Goal: Book appointment/travel/reservation

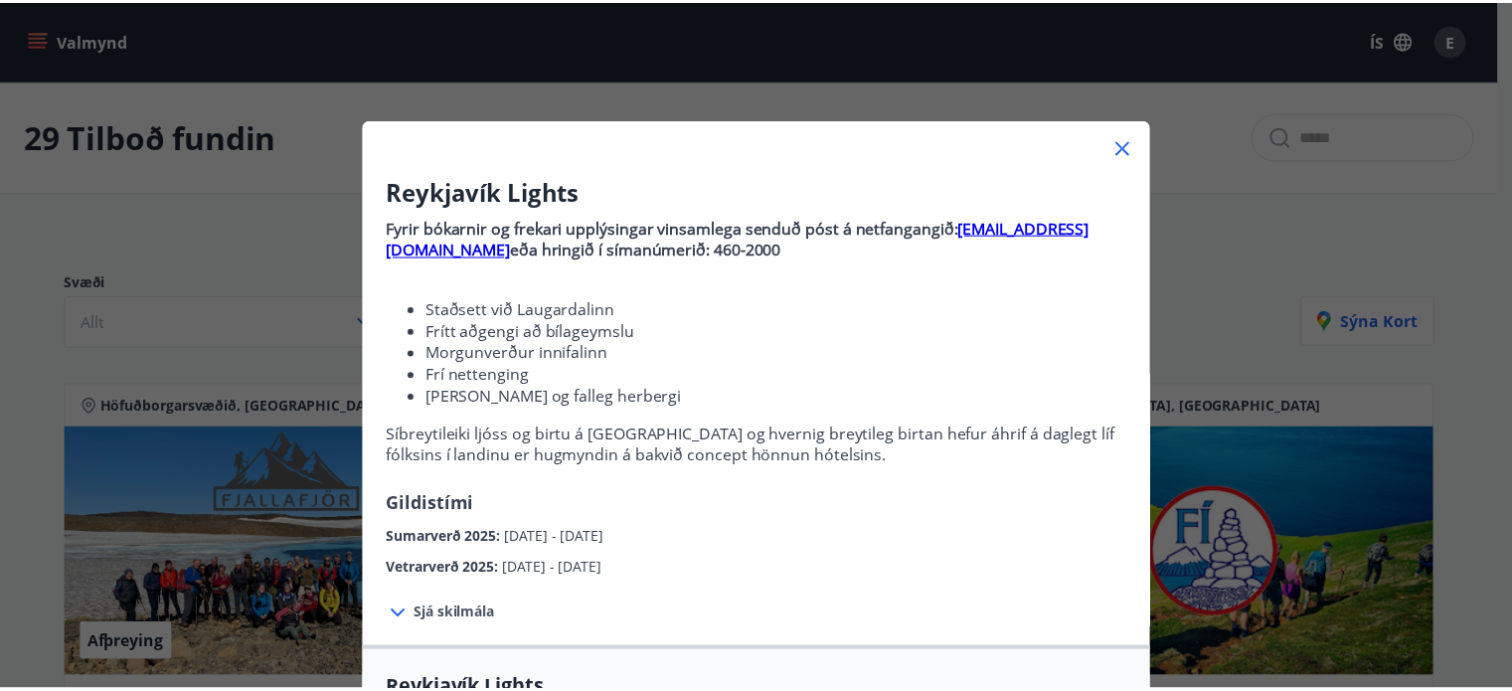
scroll to position [1616, 0]
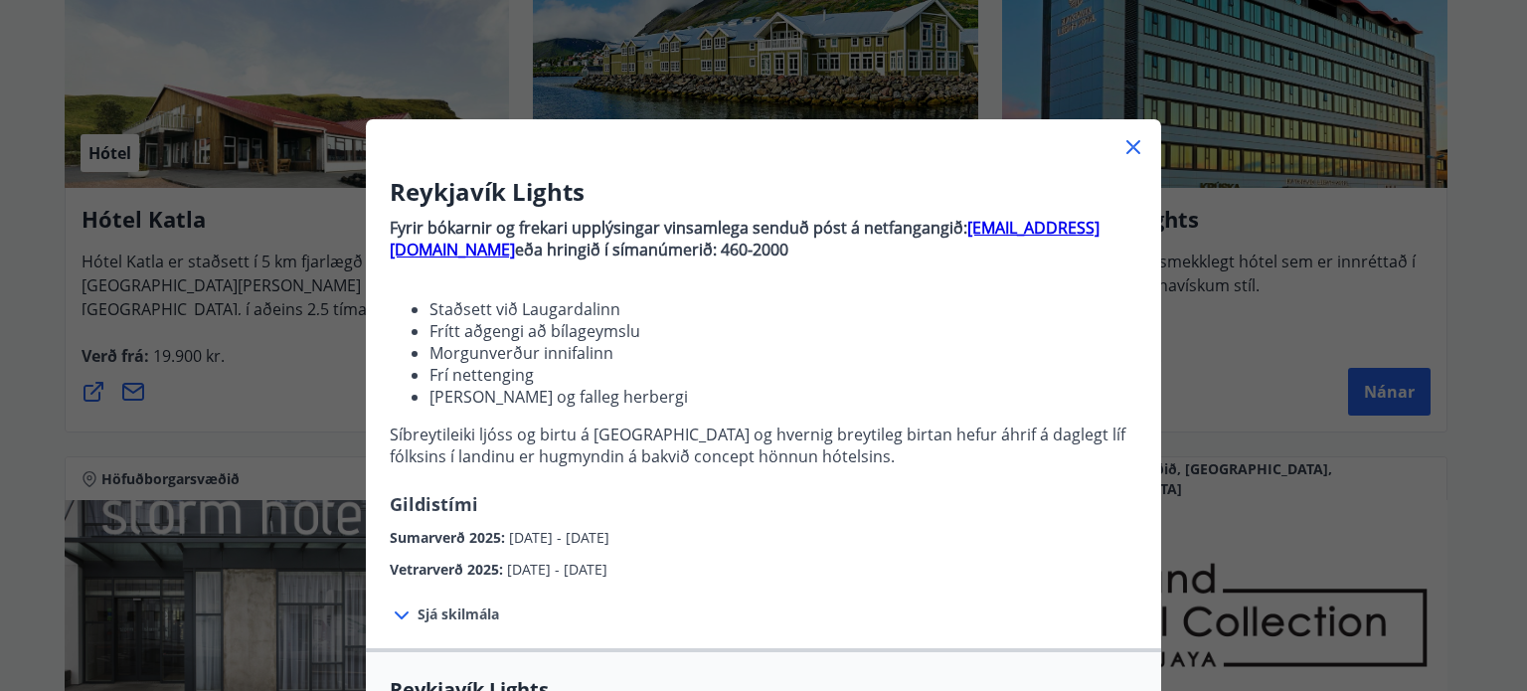
click at [1127, 149] on icon at bounding box center [1134, 147] width 14 height 14
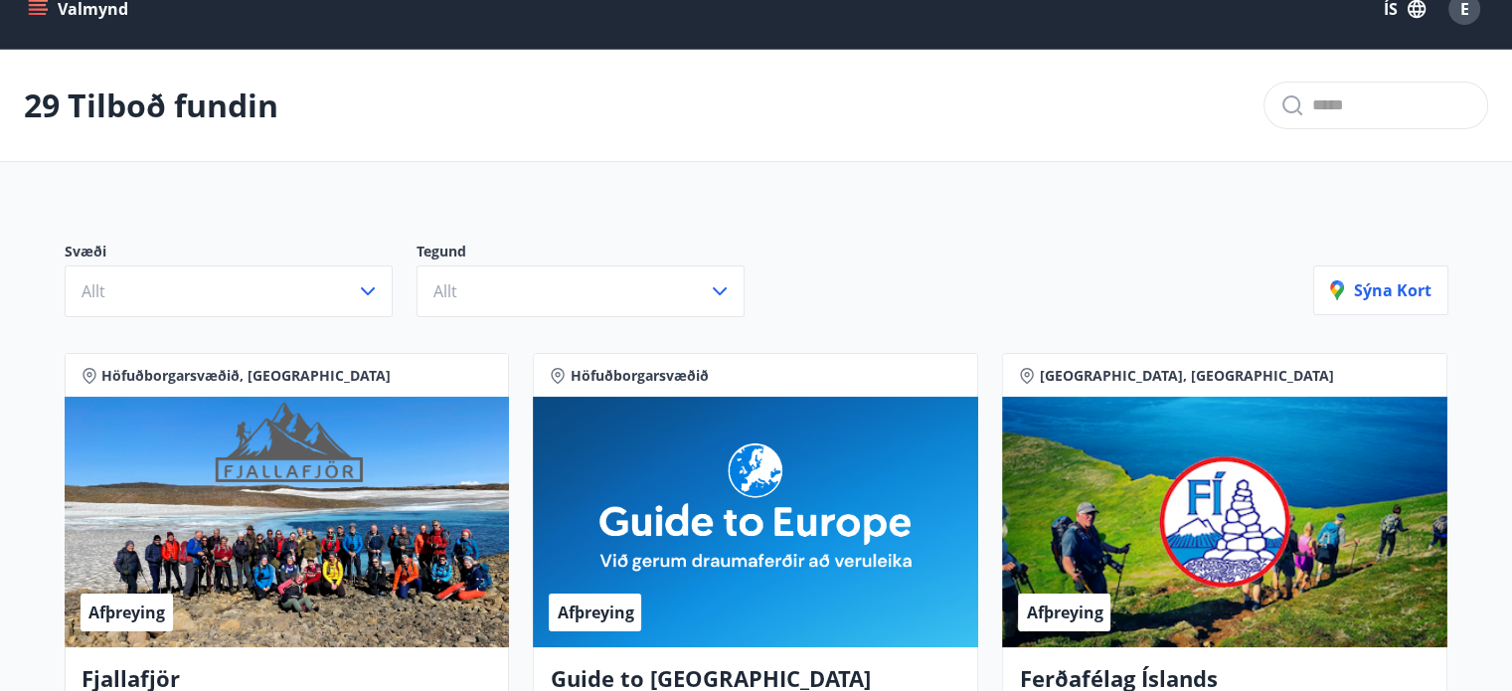
scroll to position [0, 0]
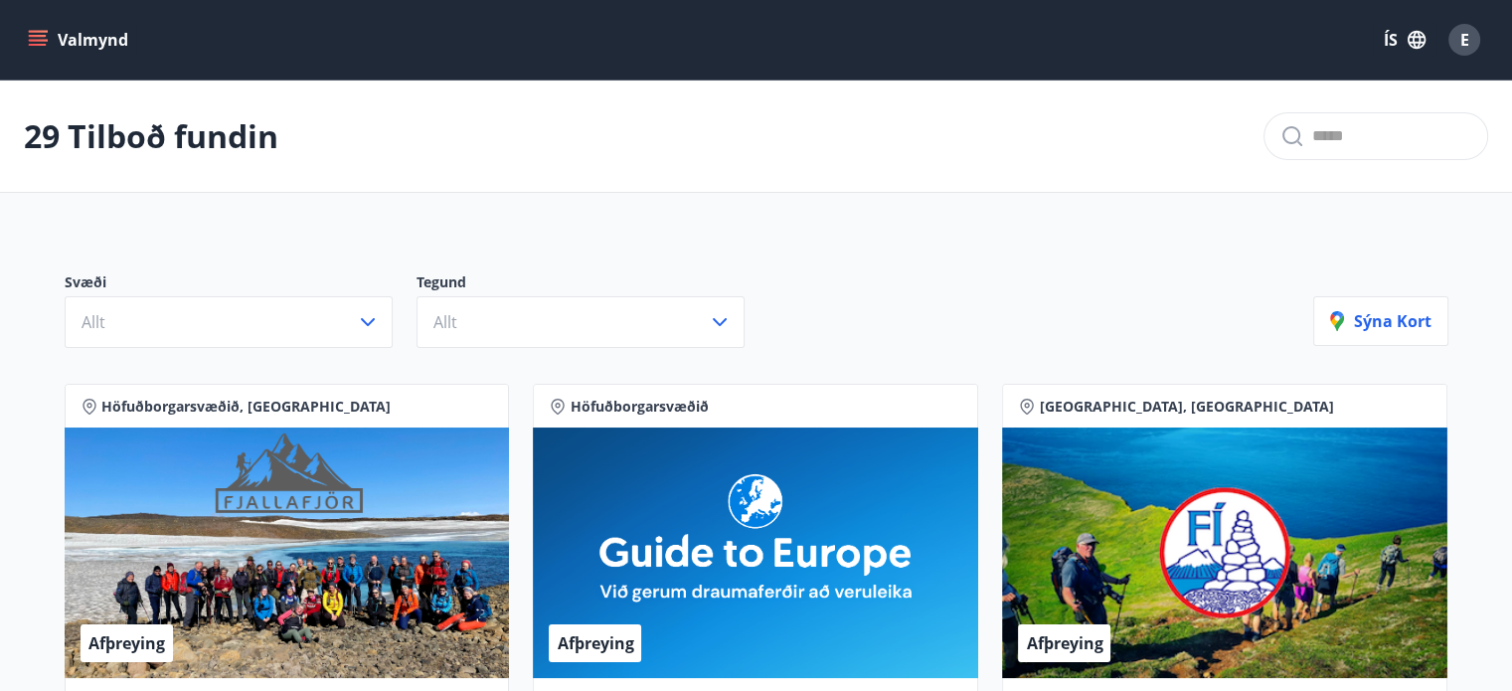
click at [36, 38] on icon "menu" at bounding box center [38, 40] width 20 height 20
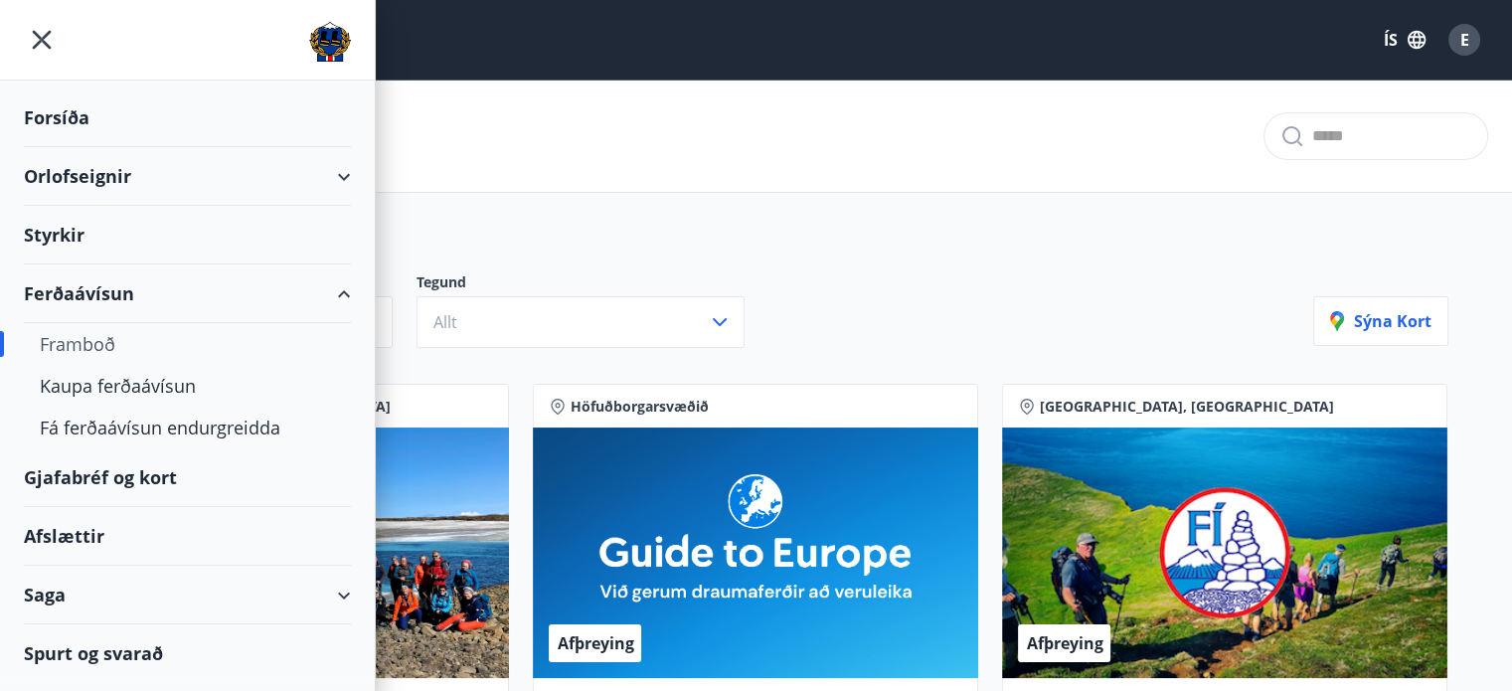
click at [64, 171] on div "Orlofseignir" at bounding box center [187, 176] width 327 height 59
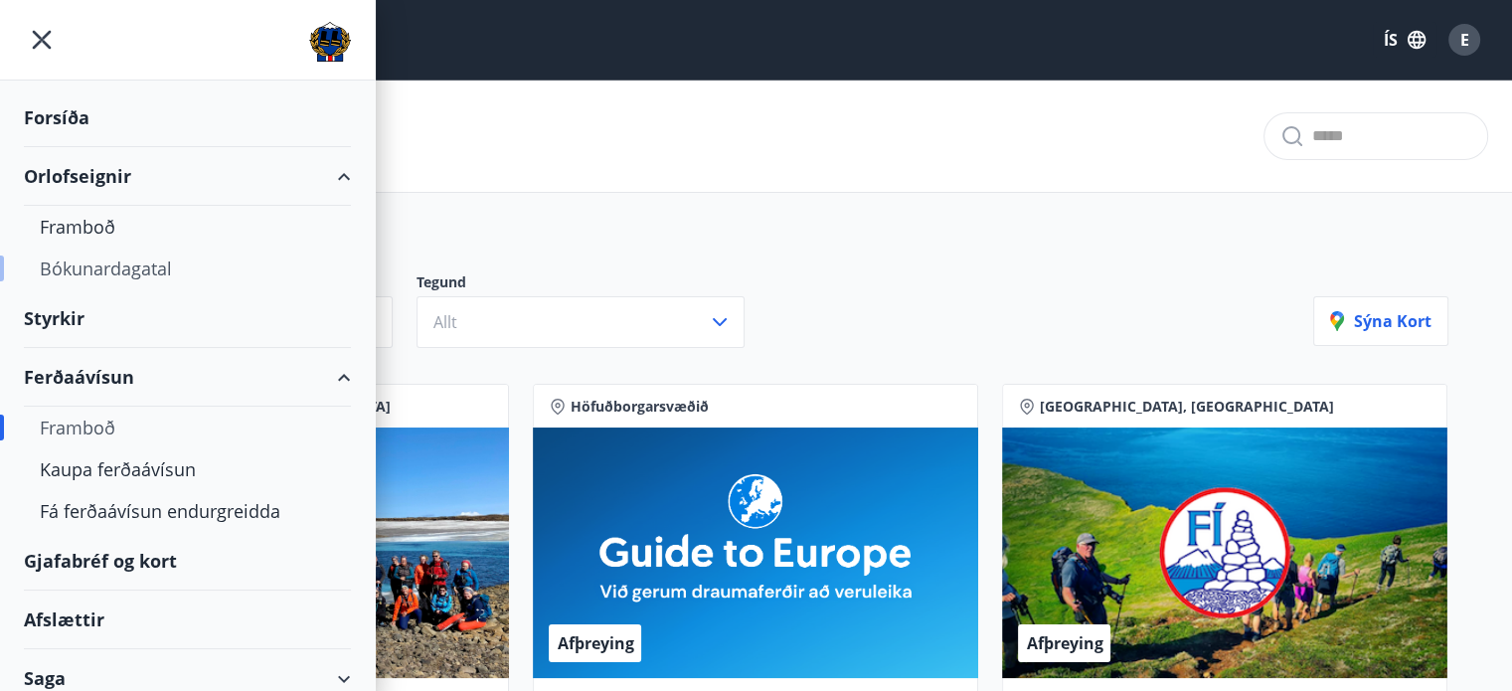
click at [76, 266] on div "Bókunardagatal" at bounding box center [187, 269] width 295 height 42
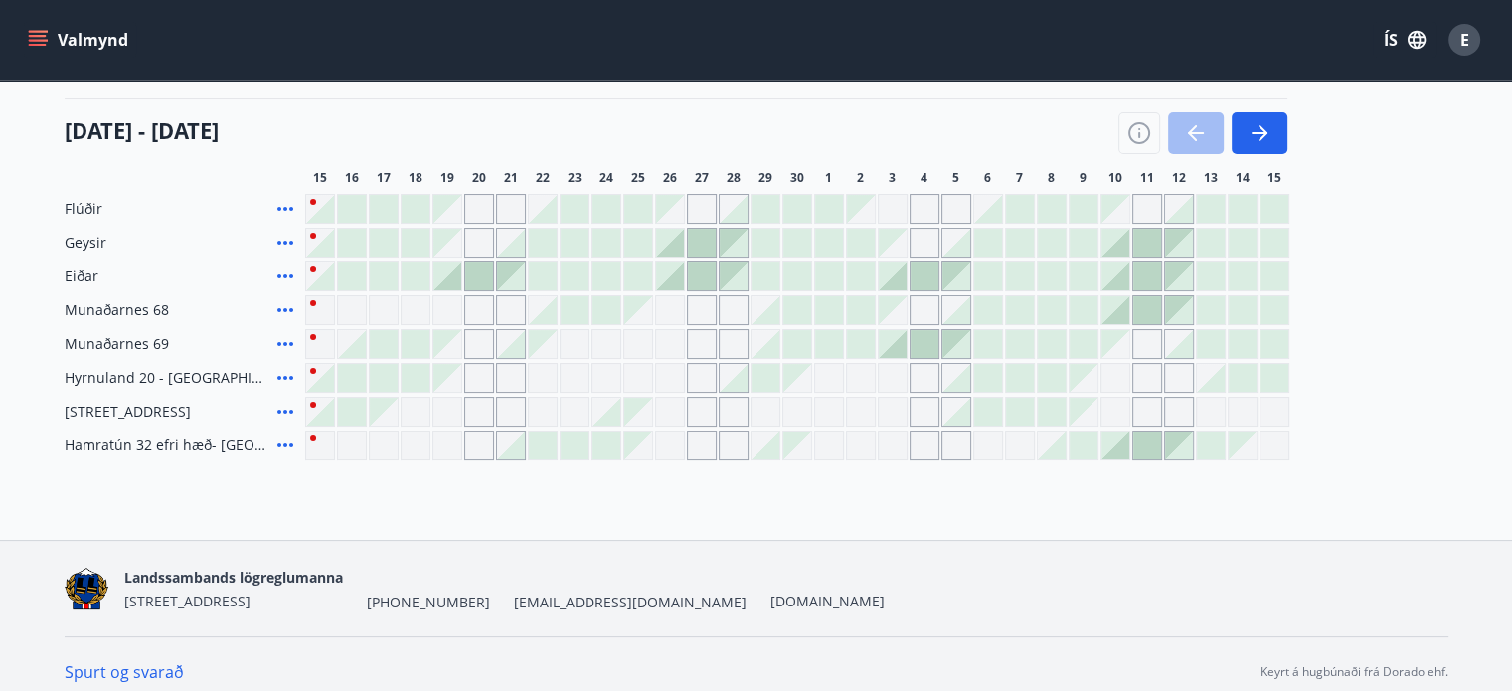
scroll to position [254, 0]
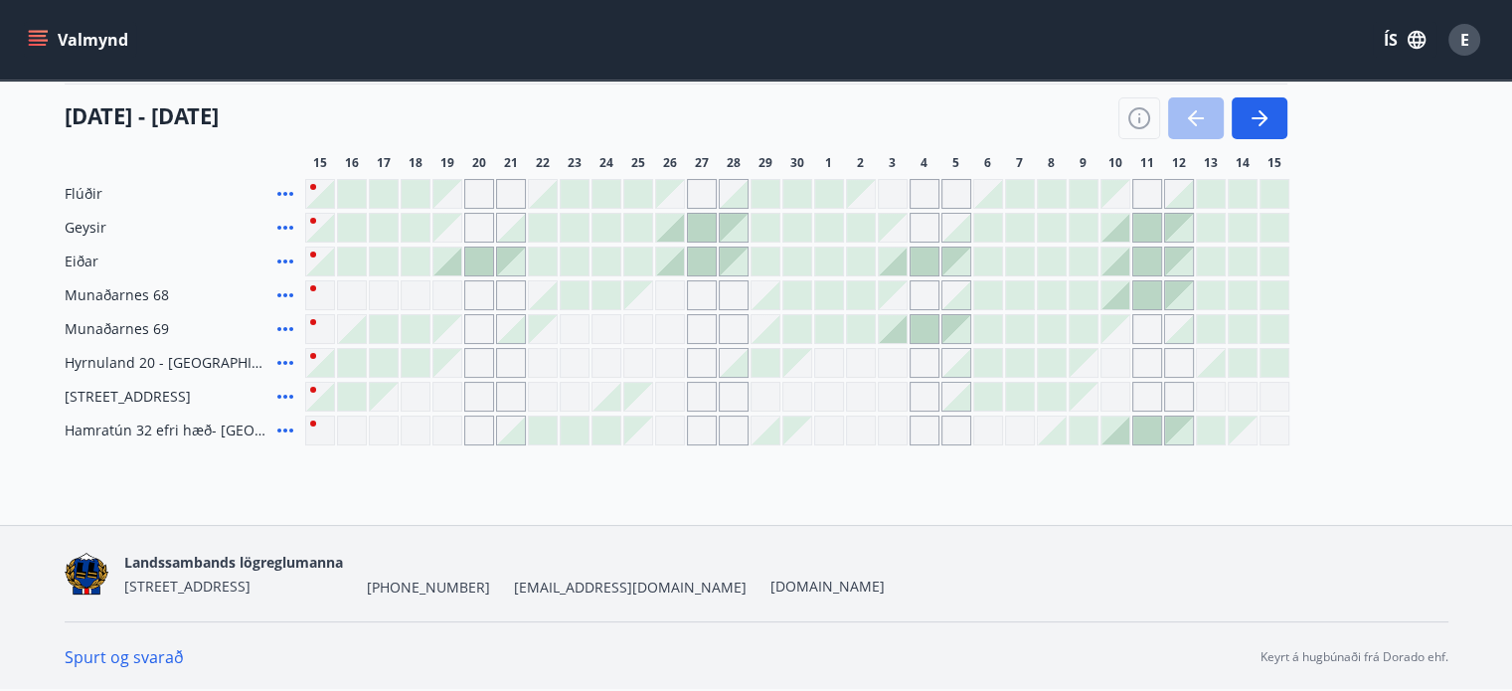
click at [27, 144] on main "Bókunardagatal Svæði Allt Dagsetningar Veldu tímabil Svefnstæði +1 [DATE] - [DA…" at bounding box center [756, 135] width 1512 height 619
click at [34, 35] on icon "menu" at bounding box center [38, 36] width 18 height 2
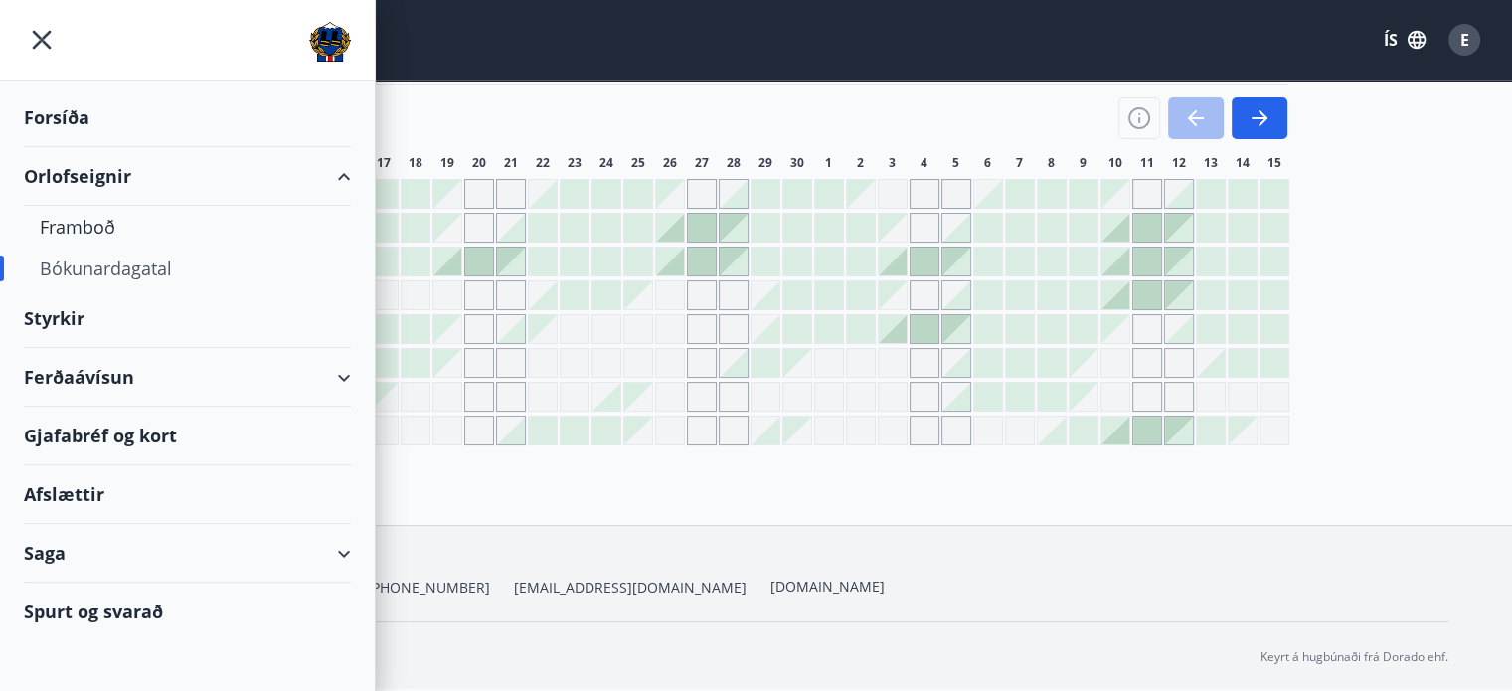
click at [122, 261] on div "Bókunardagatal" at bounding box center [187, 269] width 295 height 42
click at [817, 108] on div "[DATE] - [DATE]" at bounding box center [676, 112] width 1223 height 56
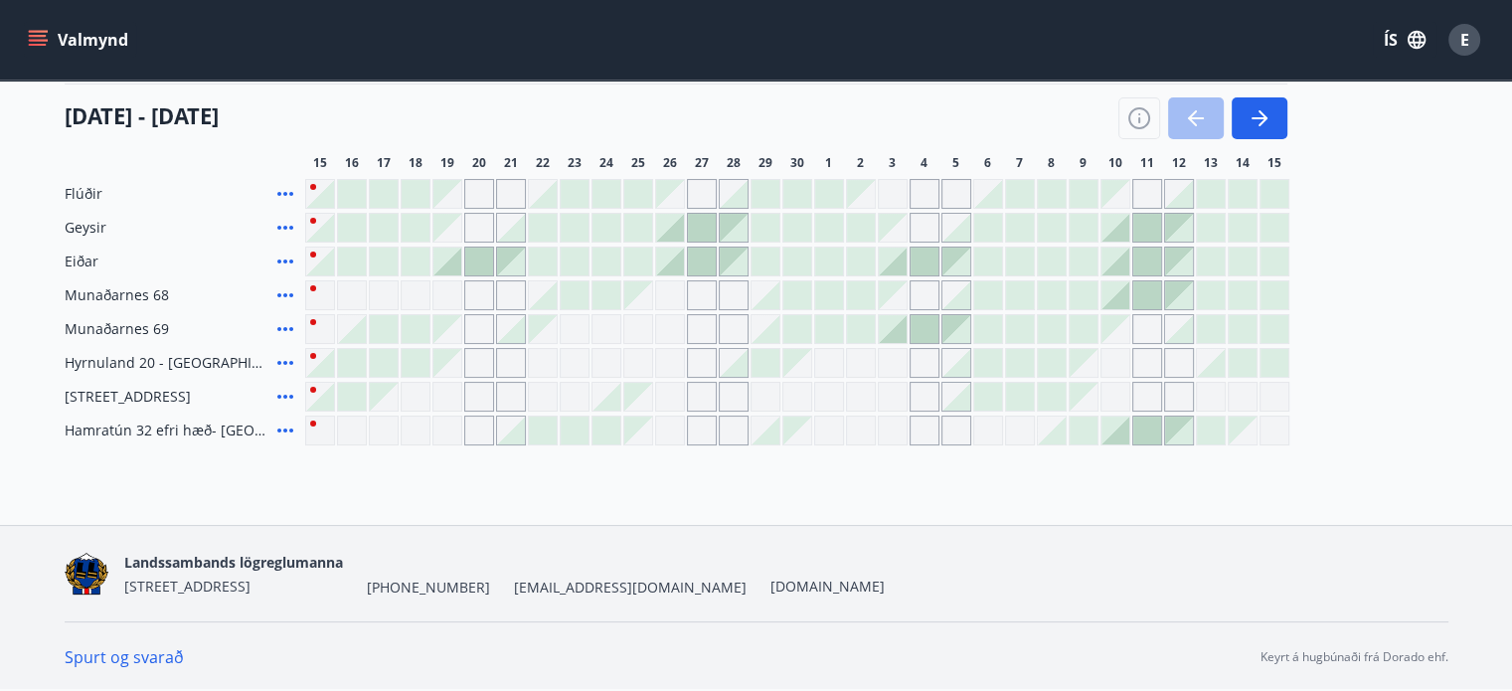
click at [362, 473] on div "Bókunardagatal Svæði Allt Dagsetningar Veldu tímabil Svefnstæði +1 [DATE] - [DA…" at bounding box center [756, 175] width 1512 height 699
click at [1460, 125] on div "Svæði Allt Dagsetningar Veldu tímabil Svefnstæði +1 [DATE] - [DATE] 16 17 18 19…" at bounding box center [757, 211] width 1432 height 467
